Goal: Check status: Check status

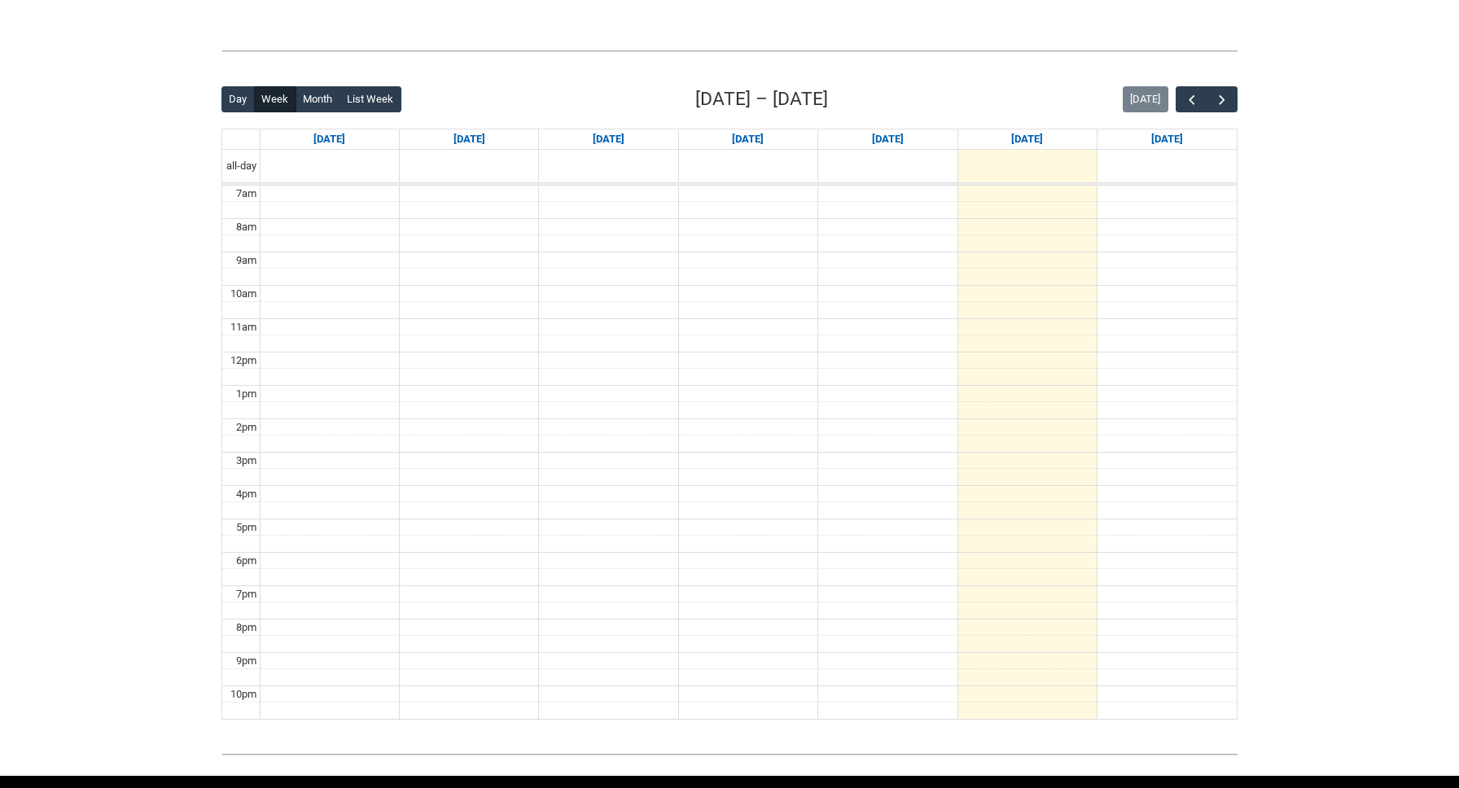
scroll to position [358, 0]
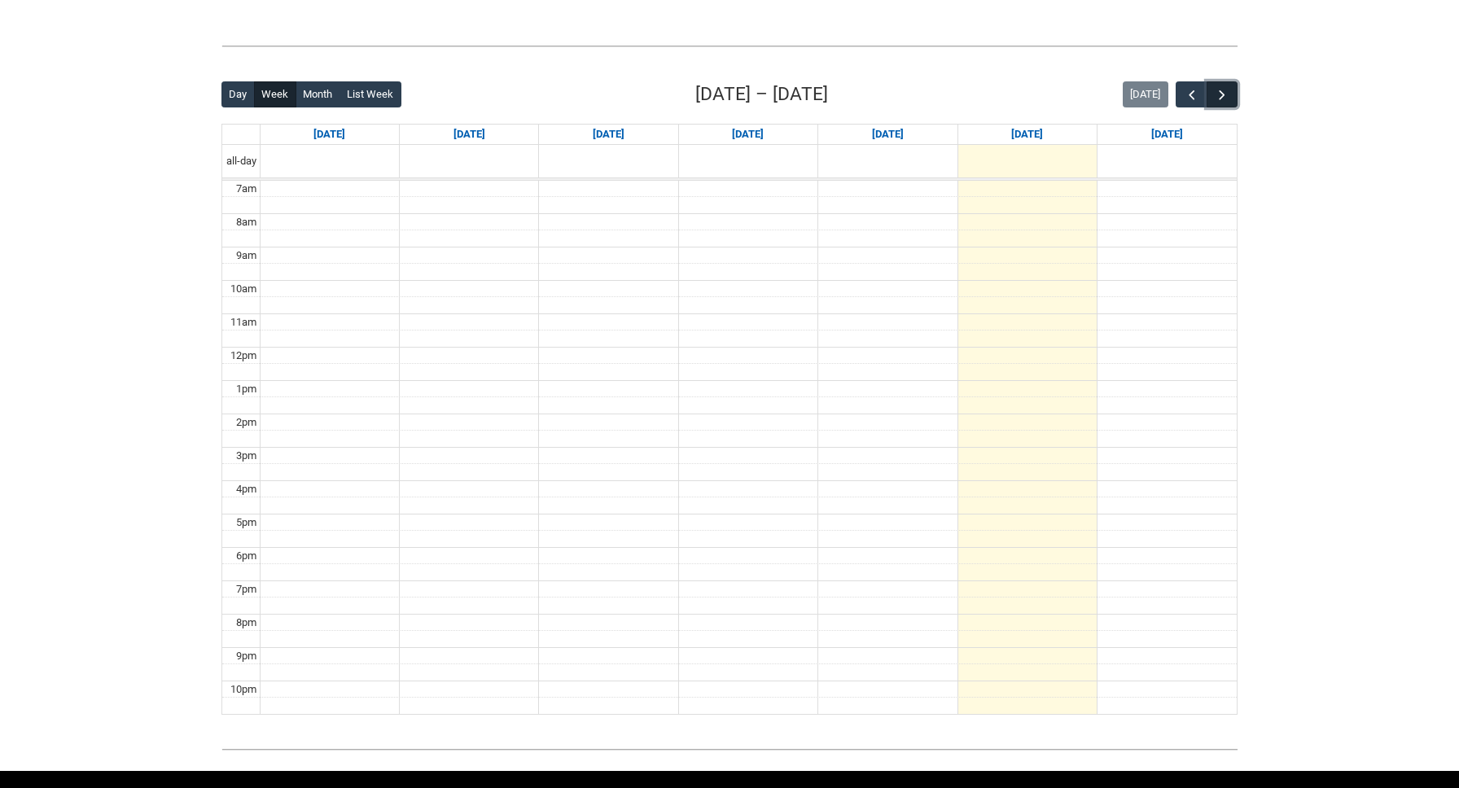
click at [1226, 98] on span "button" at bounding box center [1222, 95] width 16 height 16
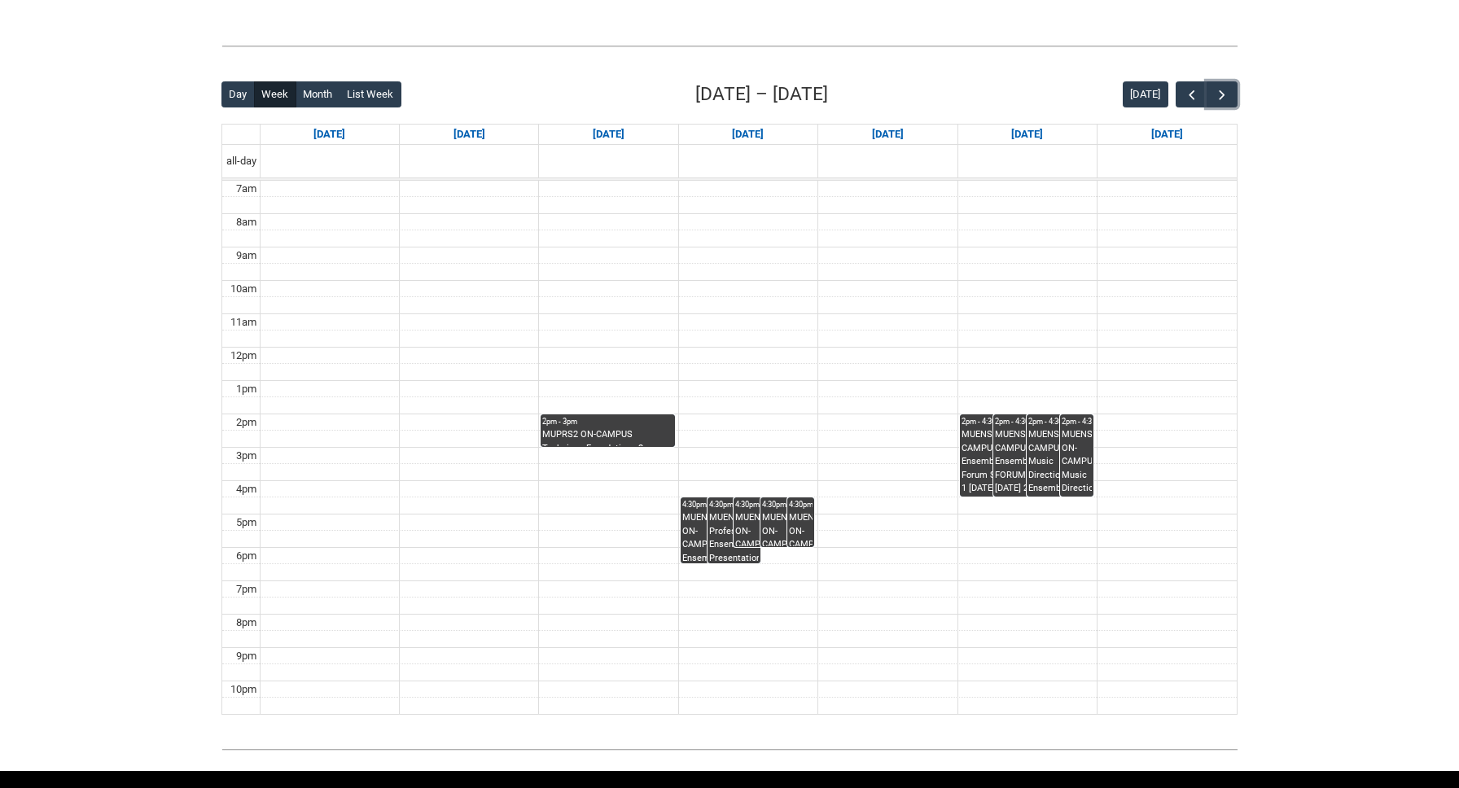
click at [692, 523] on div "MUENS1 ON-CAMPUS Ensemble Forum STAGE 1 [DATE] 4:30 | [GEOGRAPHIC_DATA] ([GEOGR…" at bounding box center [707, 536] width 50 height 51
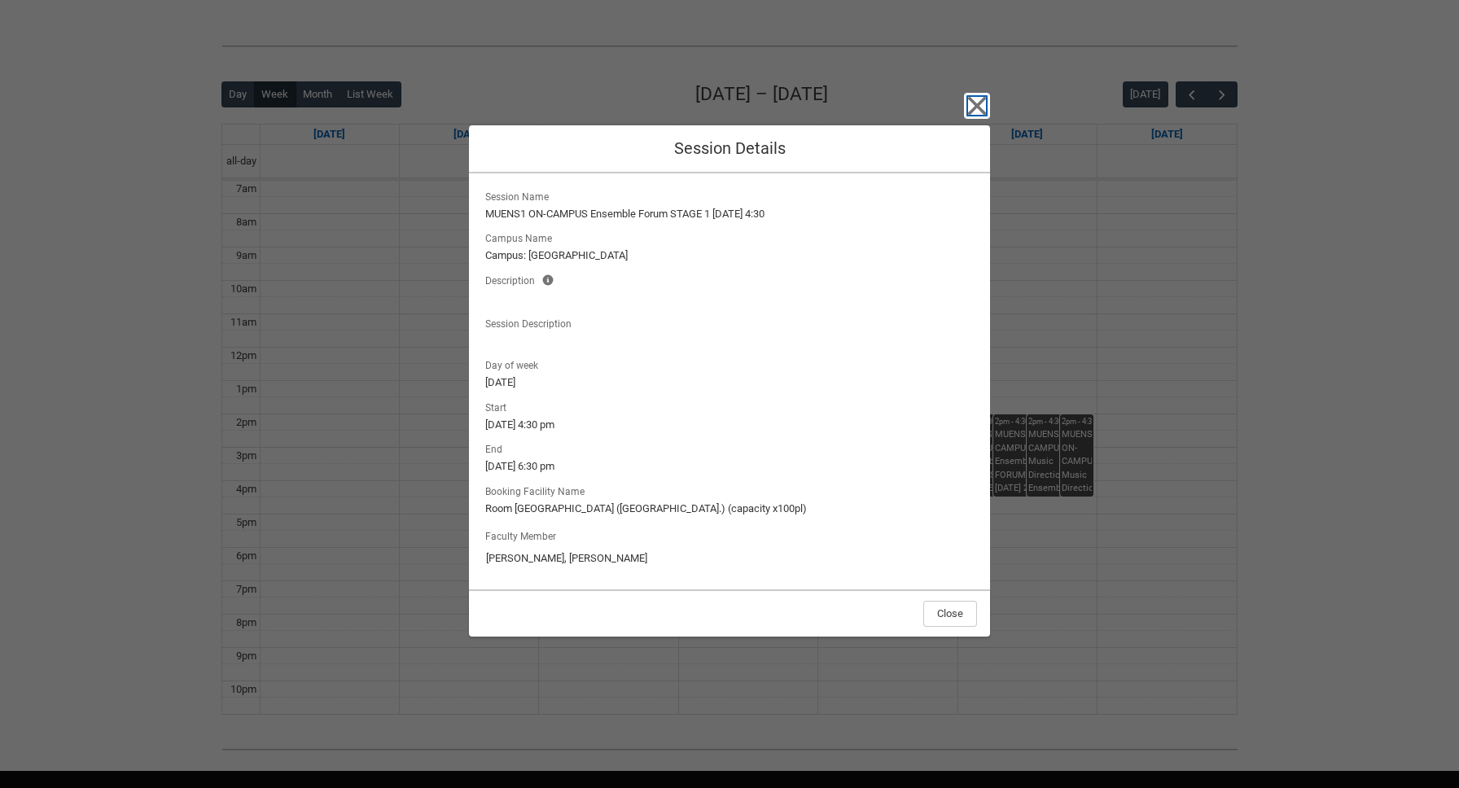
click at [979, 104] on icon "button" at bounding box center [977, 105] width 19 height 19
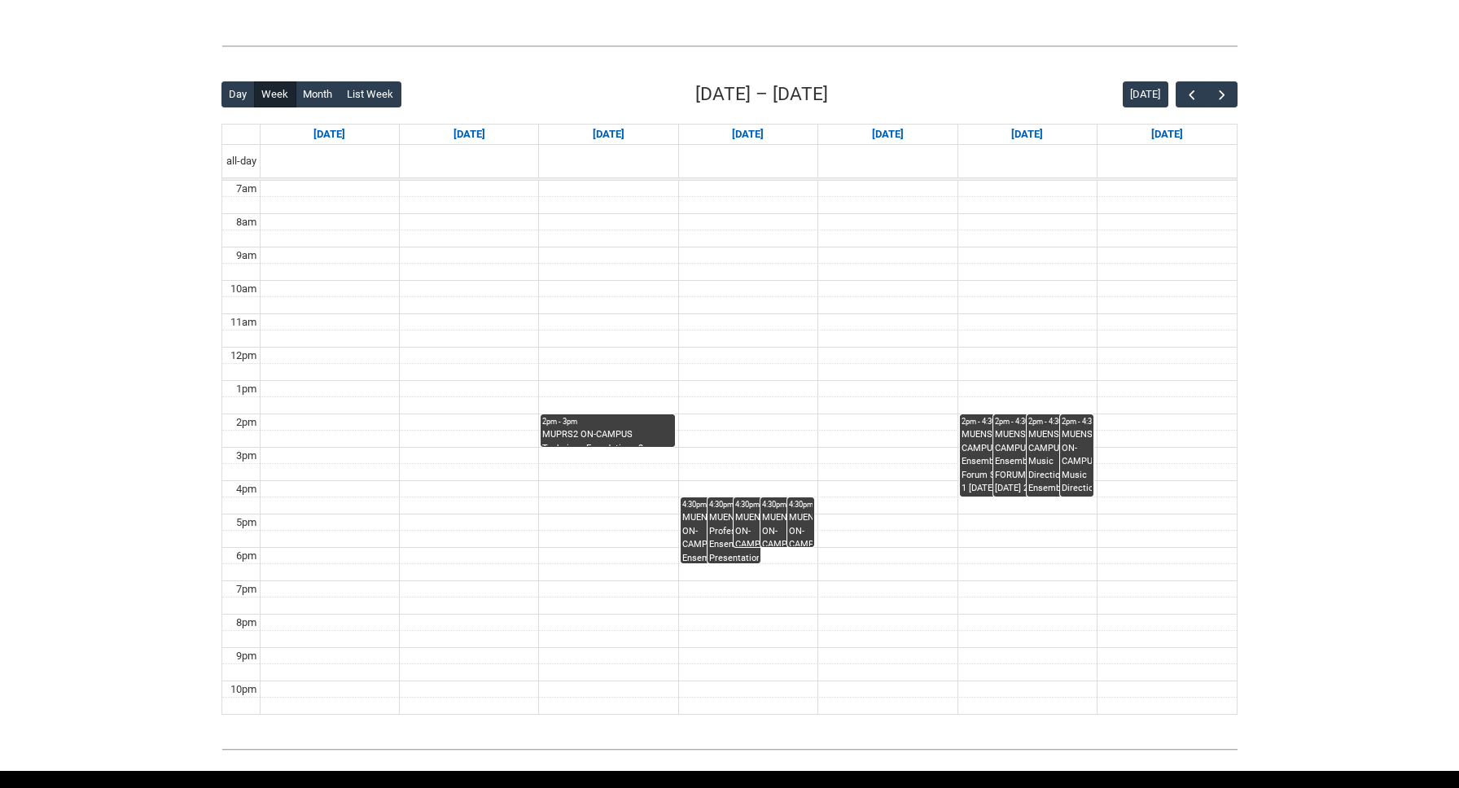
click at [716, 523] on div "MUENS5 Professional Ensemble Presentation 1 FORUM STAGE 5 [DATE] 4:30 | [GEOGRA…" at bounding box center [734, 536] width 50 height 51
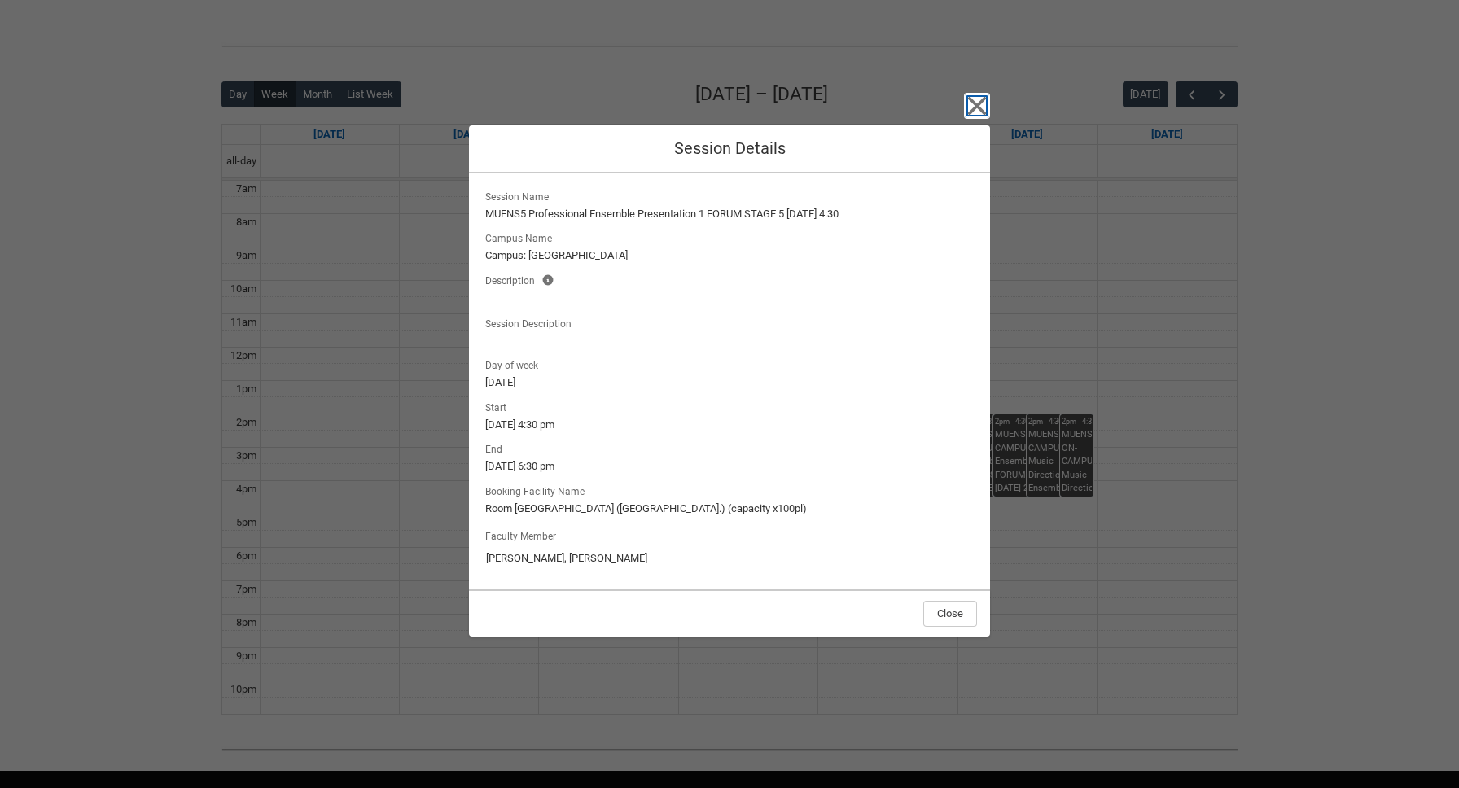
click at [972, 107] on icon "button" at bounding box center [977, 106] width 26 height 26
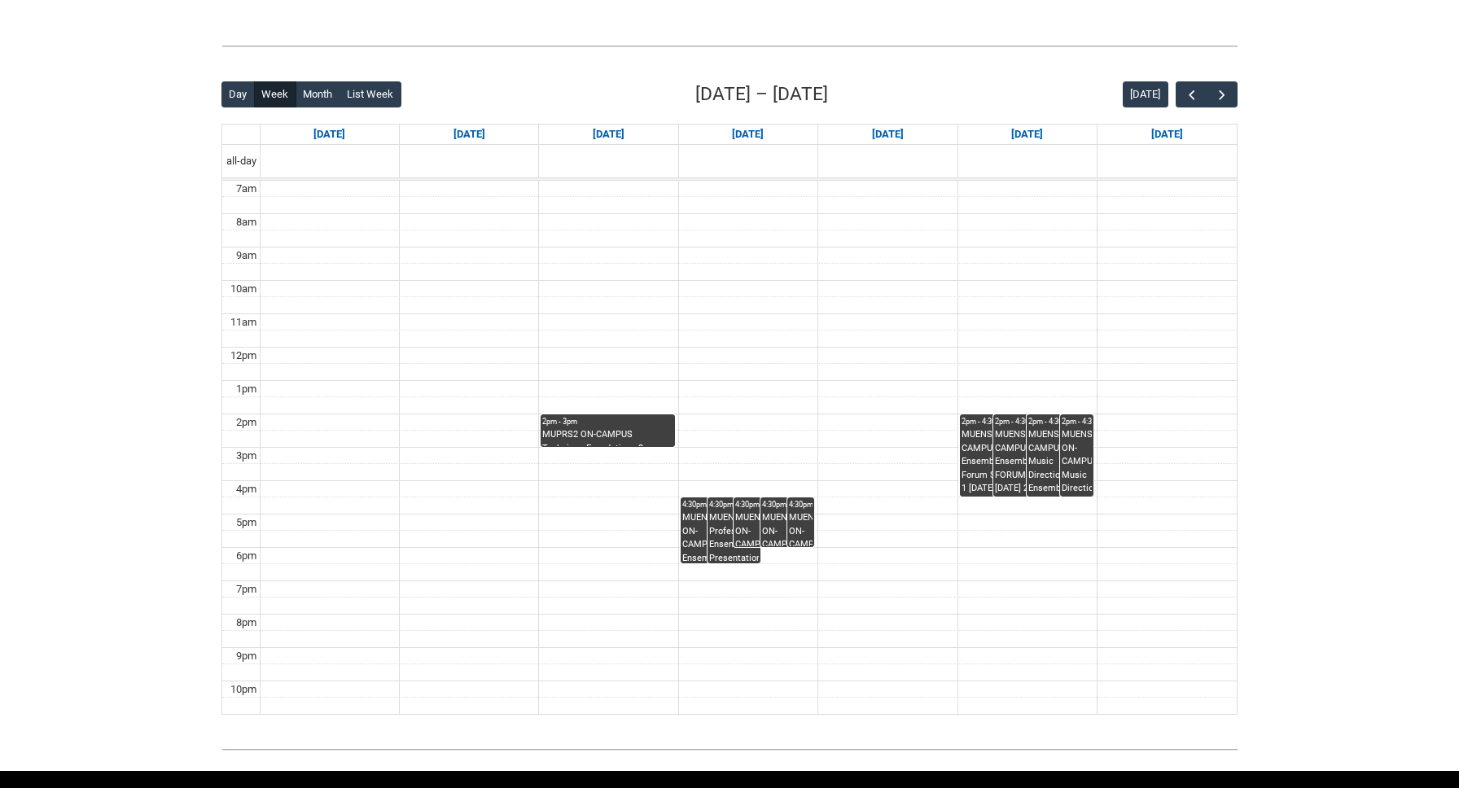
click at [746, 523] on div "MUENS2 ON-CAMPUS Ensemble FORUM 2 [DATE] 4:30- | [GEOGRAPHIC_DATA] ([GEOGRAPHIC…" at bounding box center [760, 528] width 50 height 35
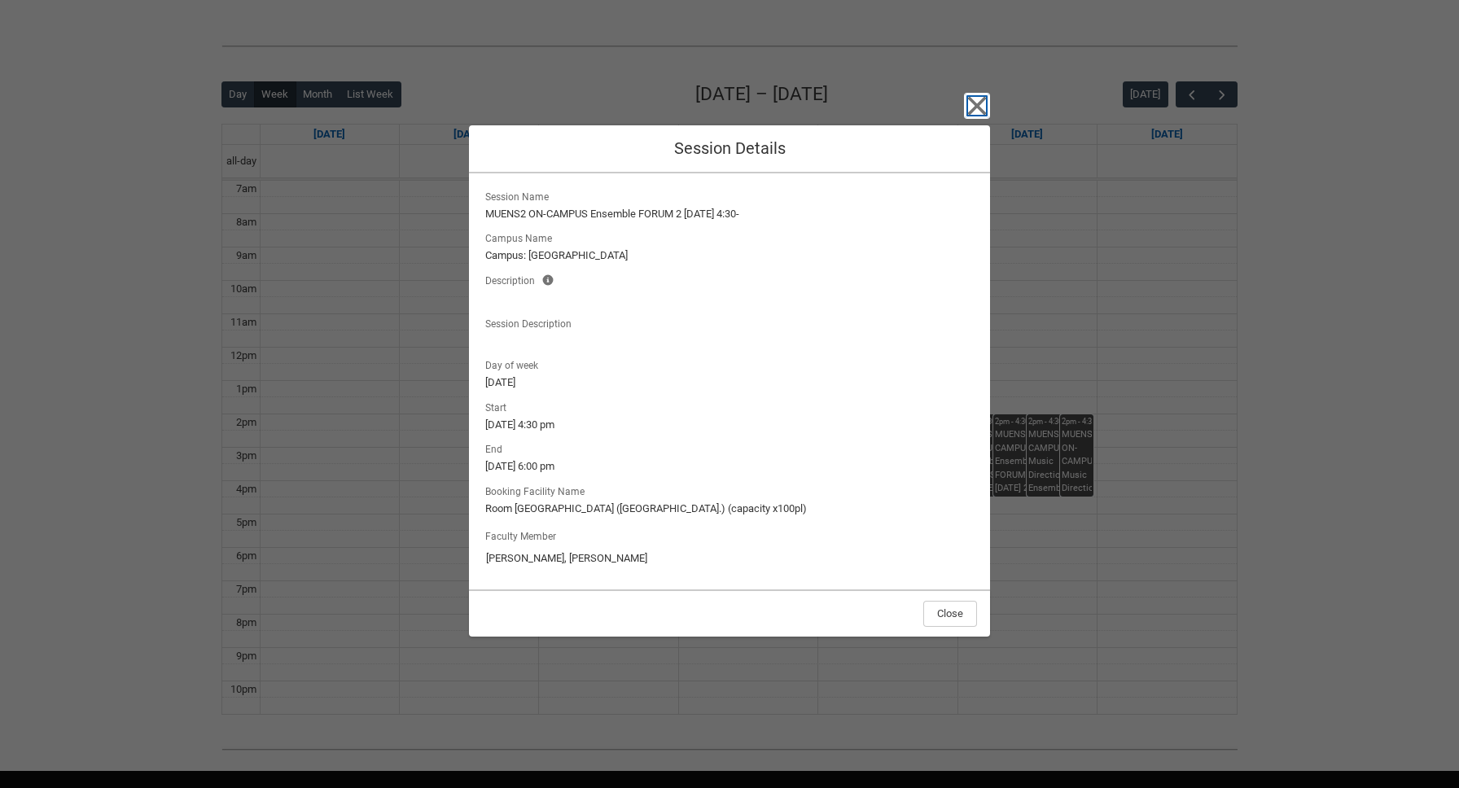
click at [980, 100] on icon "button" at bounding box center [977, 105] width 19 height 19
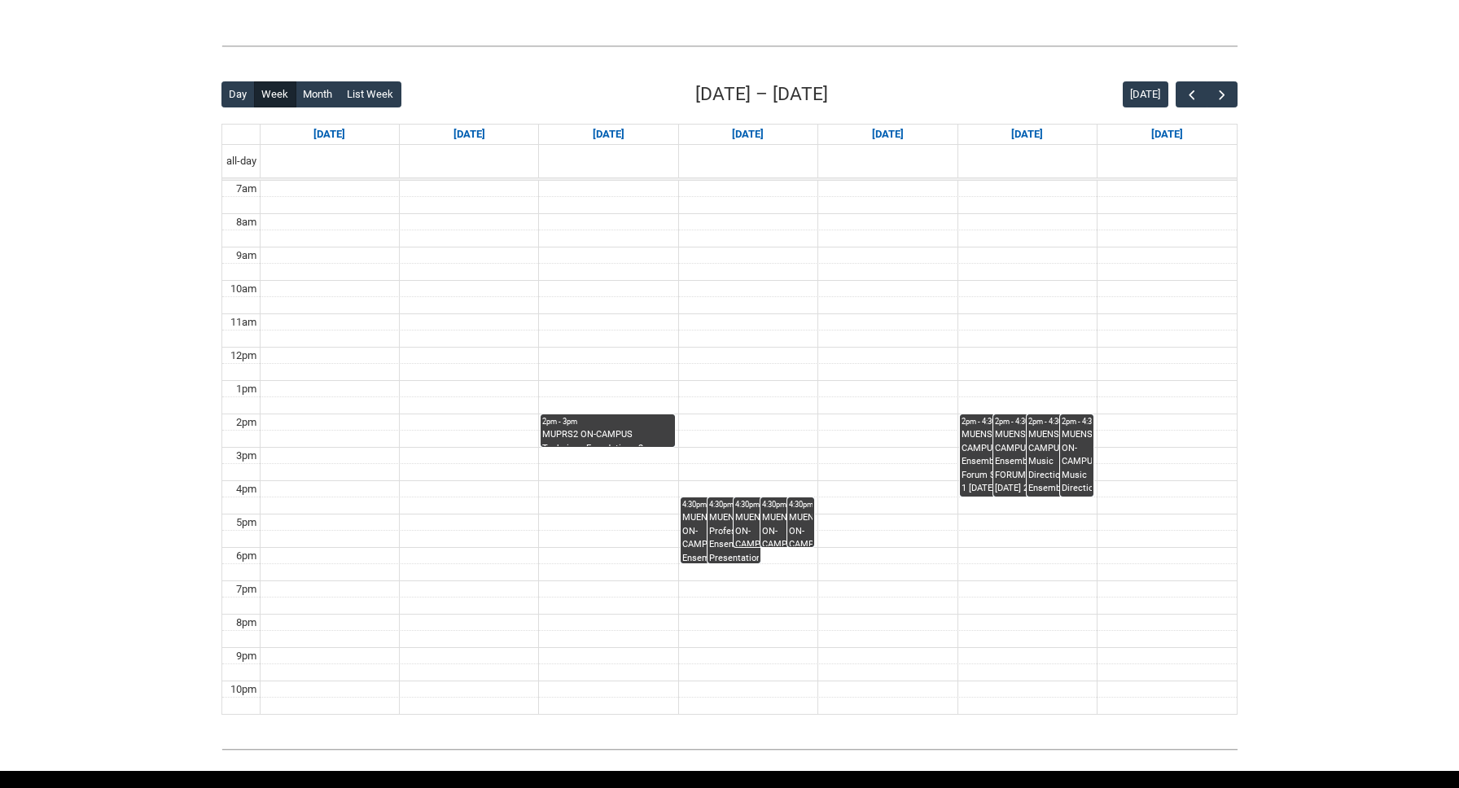
click at [774, 519] on div "MUENS3 ON-CAMPUS Music Direction 1 Ensemble FORUM 3 [DATE] 4:30- | [GEOGRAPHIC_…" at bounding box center [787, 528] width 50 height 35
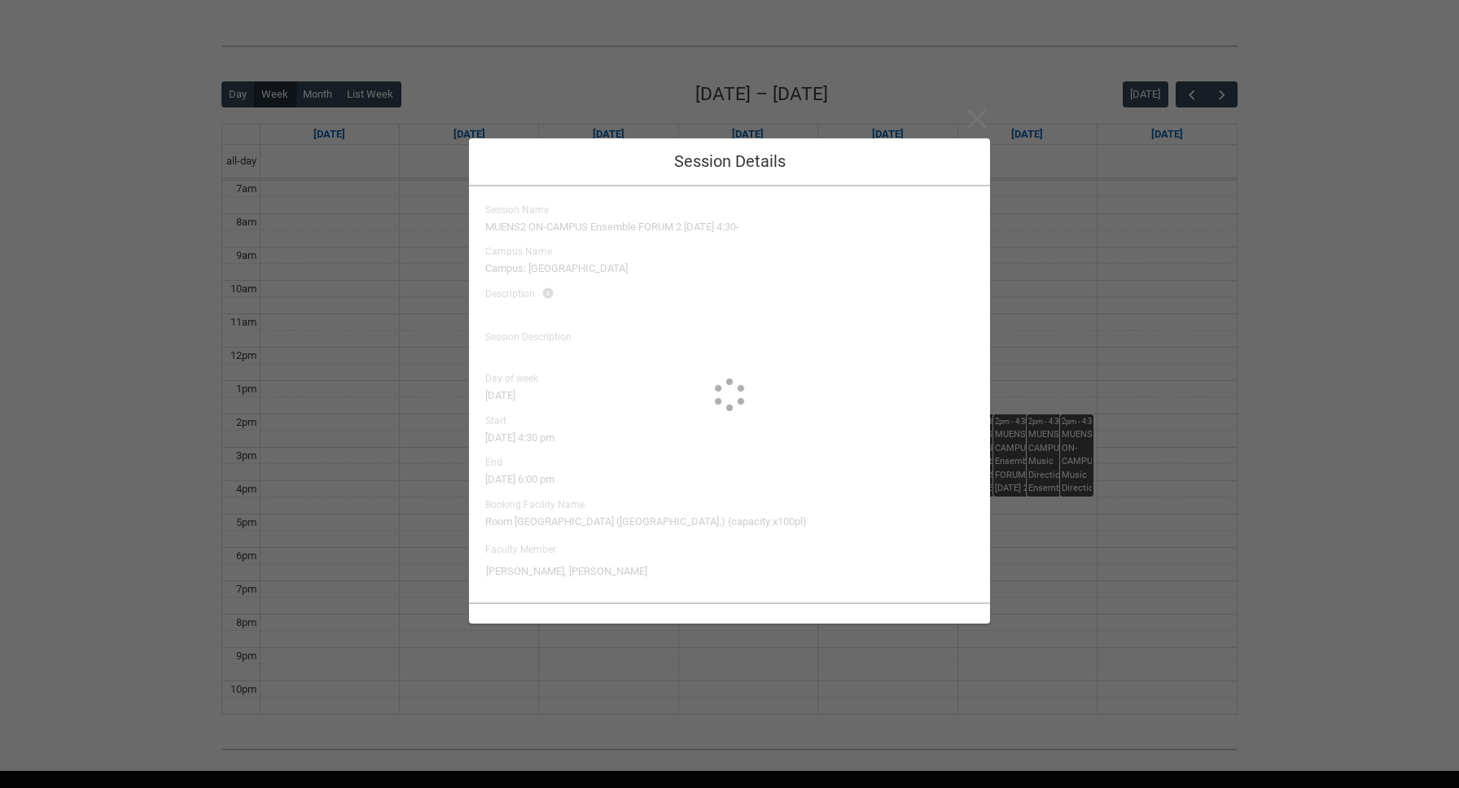
type input "Jesse Hooper, Lawrence Folvig"
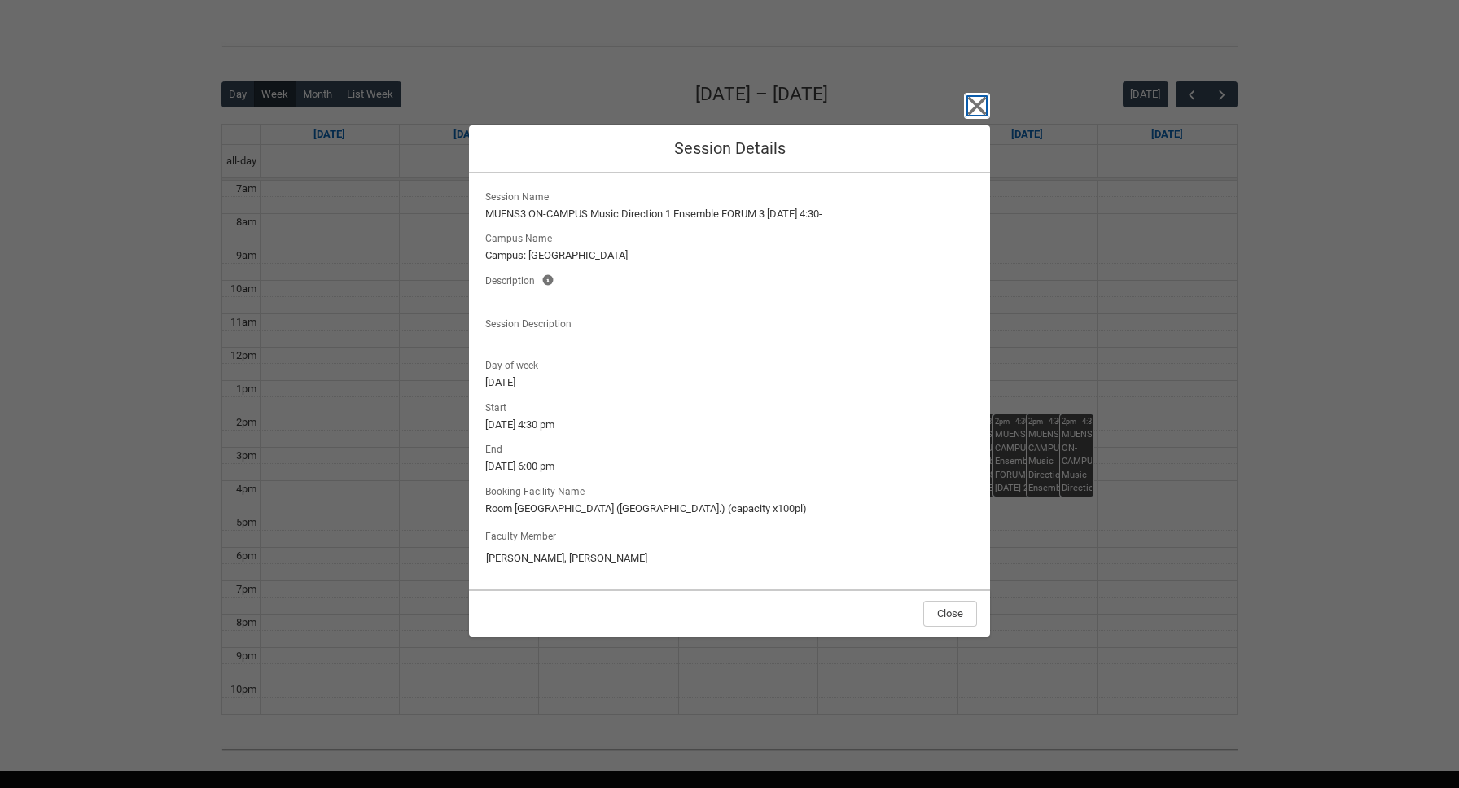
click at [973, 110] on icon "button" at bounding box center [977, 105] width 19 height 19
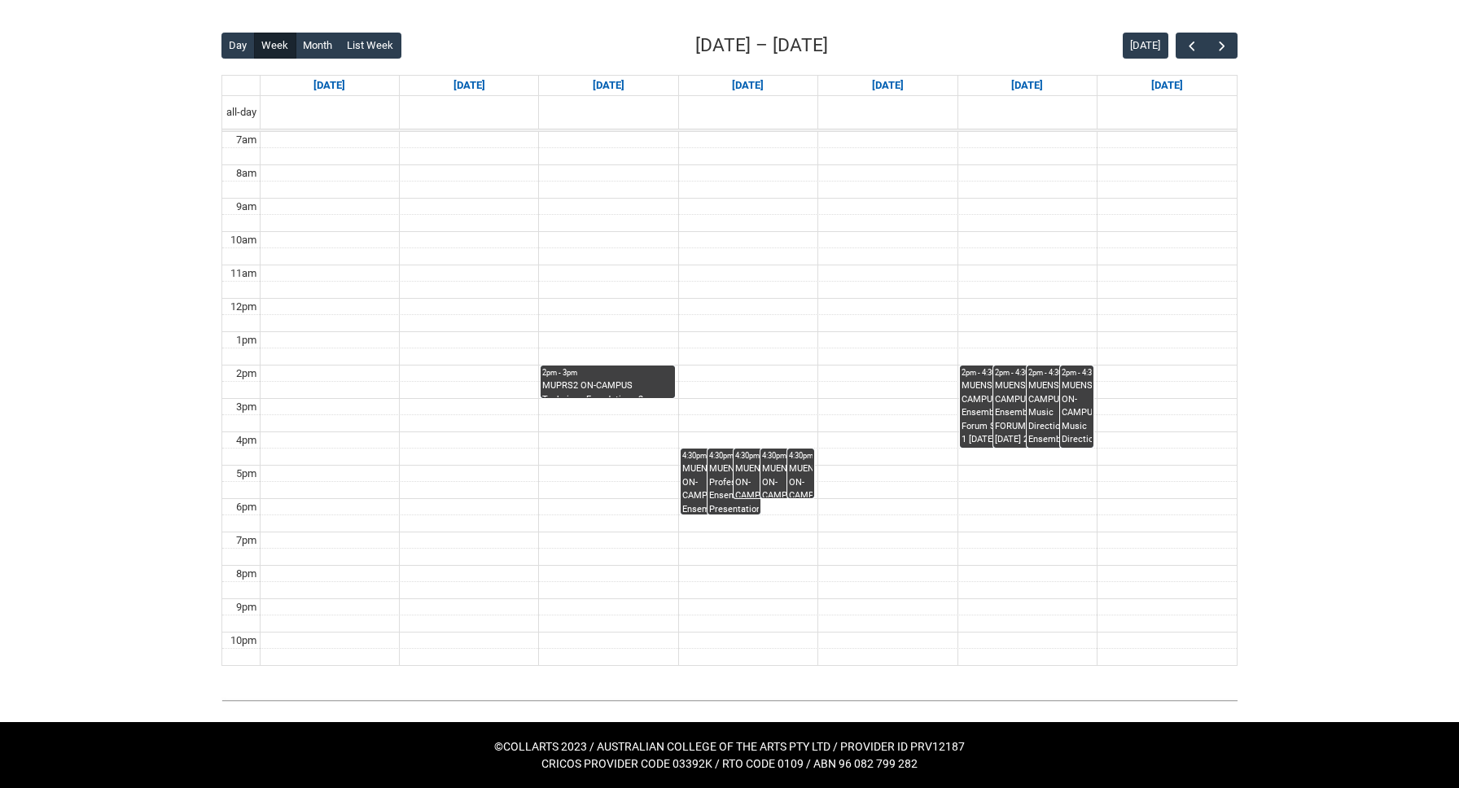
scroll to position [0, 0]
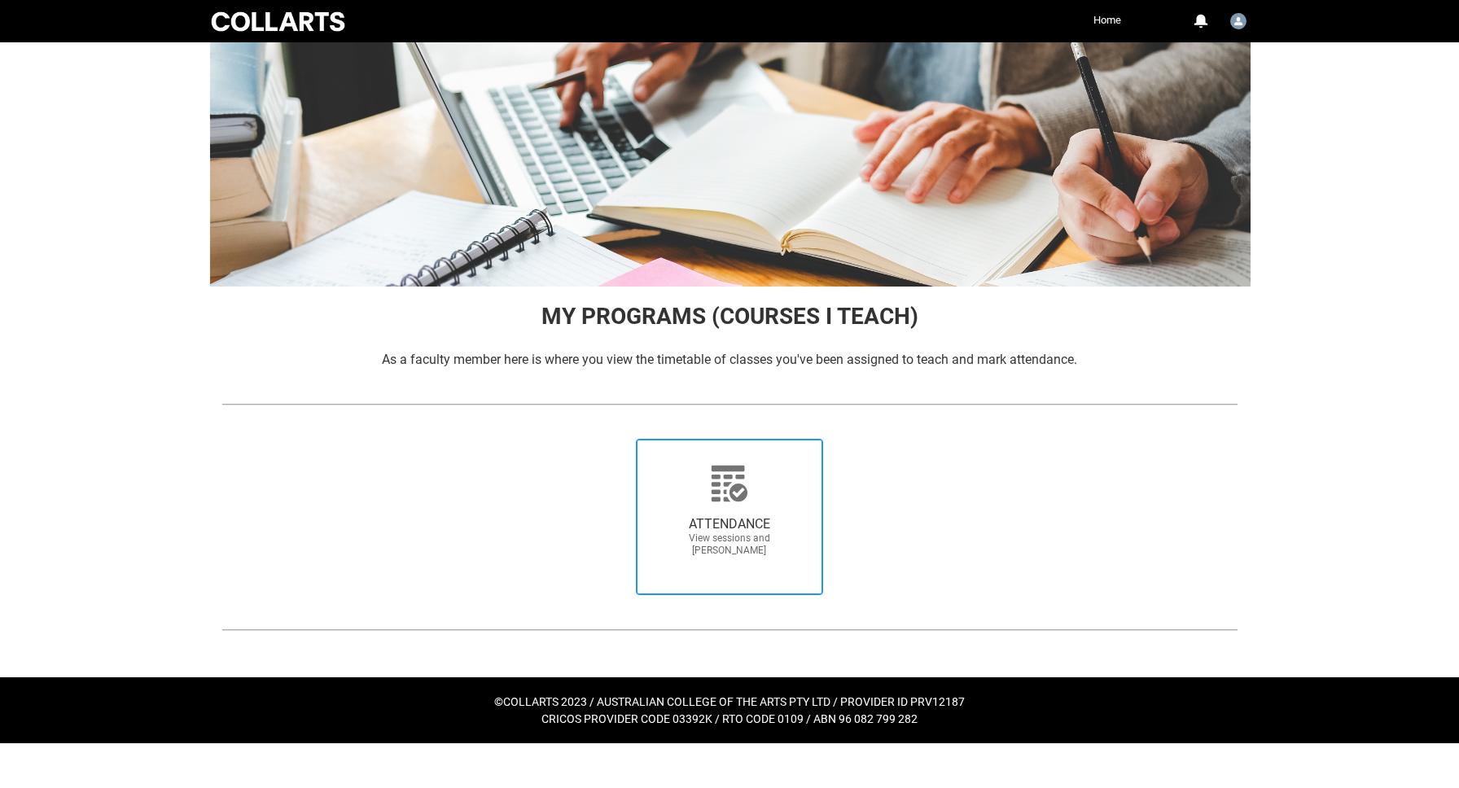
click at [676, 540] on span "View sessions and [PERSON_NAME]" at bounding box center [729, 544] width 143 height 24
click at [612, 439] on input "ATTENDANCE View sessions and mark attendance" at bounding box center [611, 438] width 1 height 1
radio input "true"
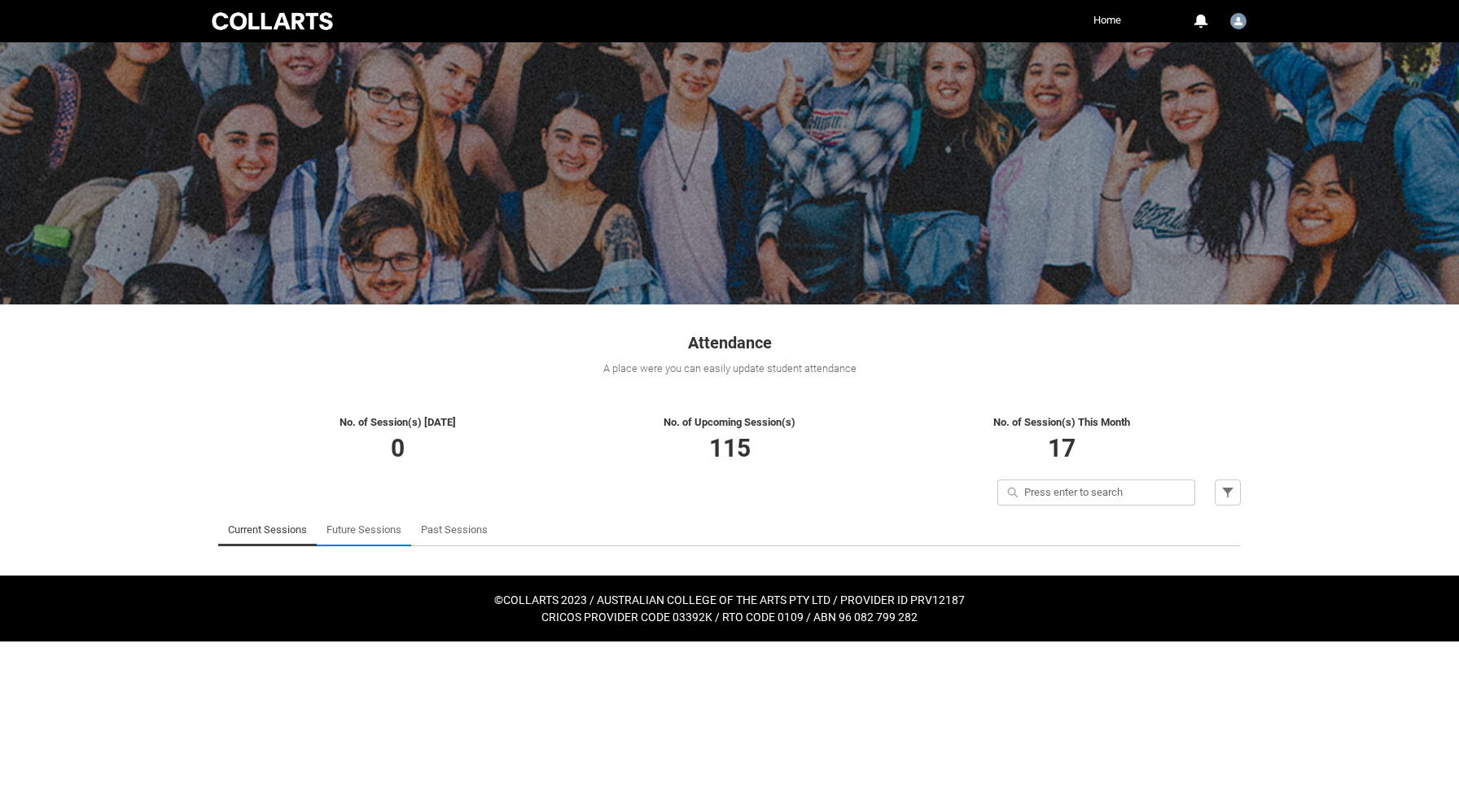
click at [372, 520] on link "Future Sessions" at bounding box center [363, 530] width 75 height 33
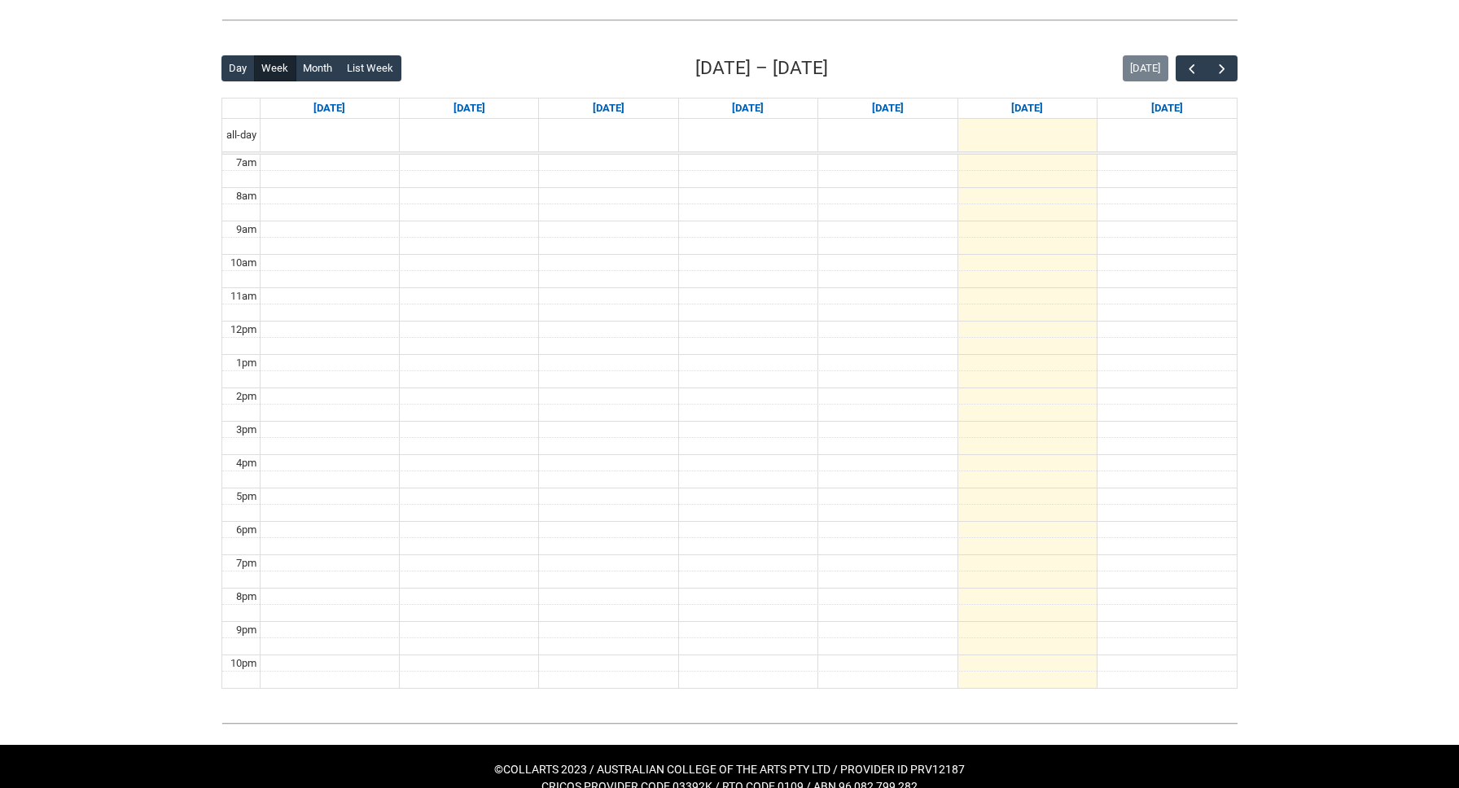
scroll to position [407, 0]
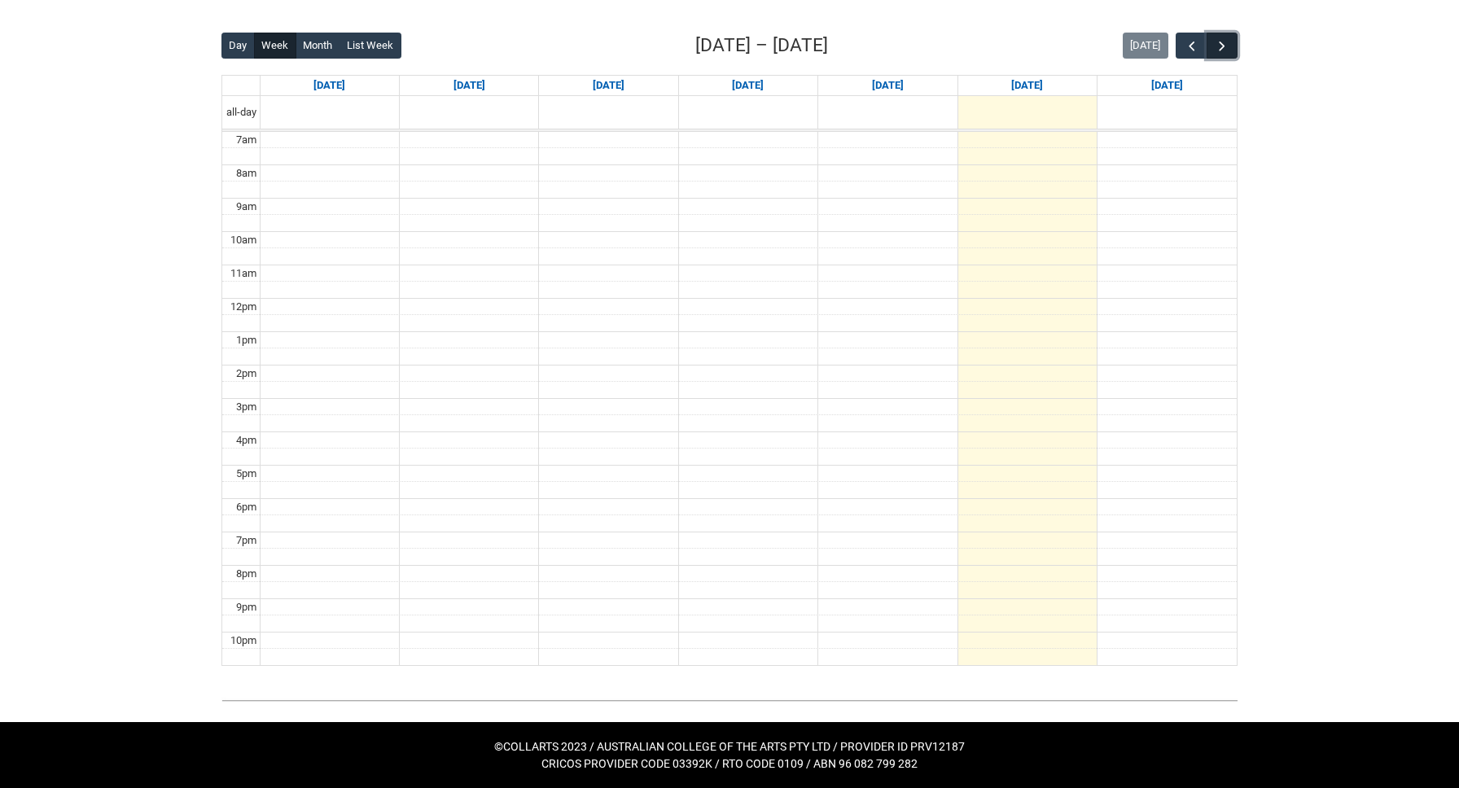
click at [1221, 47] on span "button" at bounding box center [1222, 46] width 16 height 16
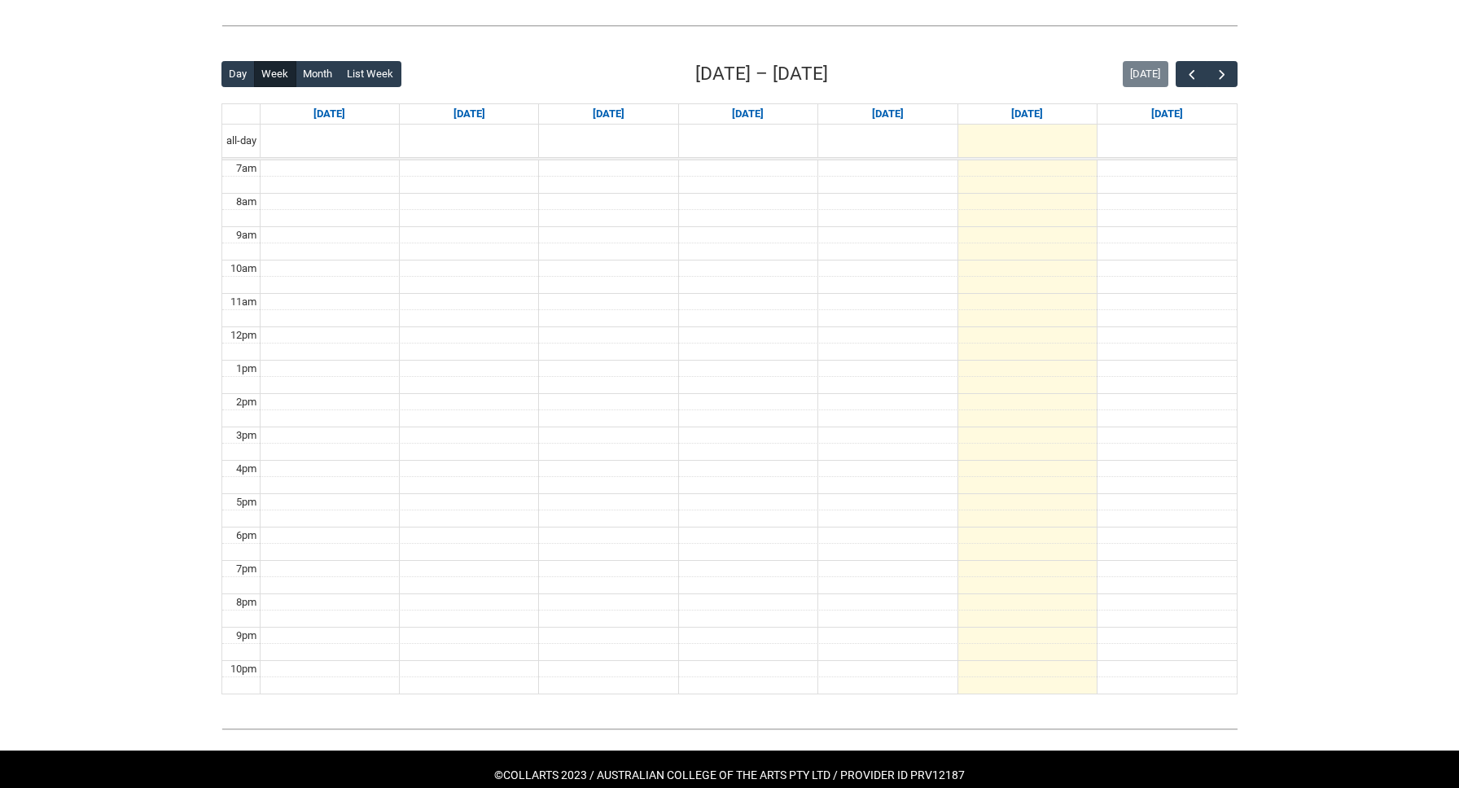
scroll to position [407, 0]
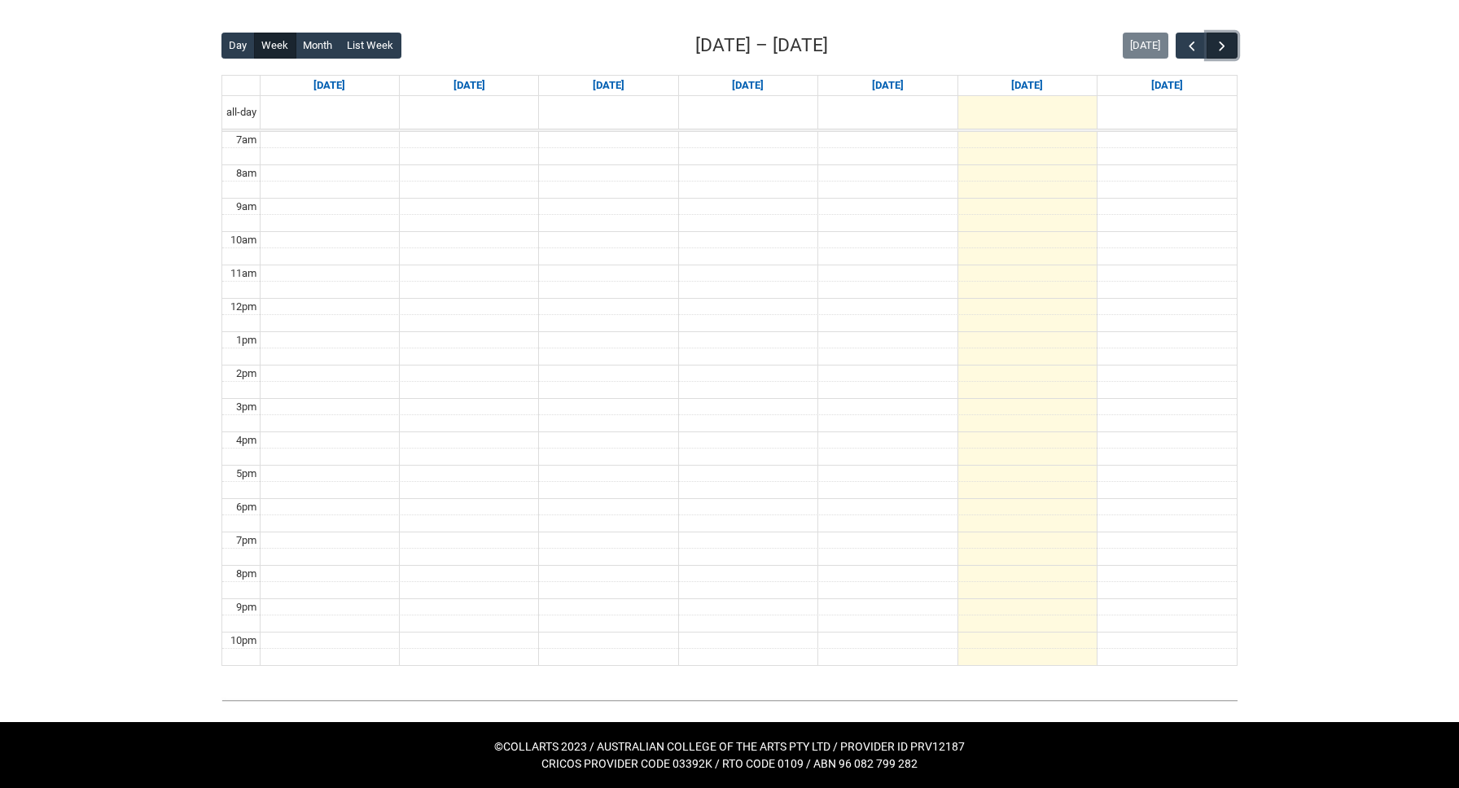
click at [1222, 43] on span "button" at bounding box center [1222, 46] width 16 height 16
